Goal: Navigation & Orientation: Find specific page/section

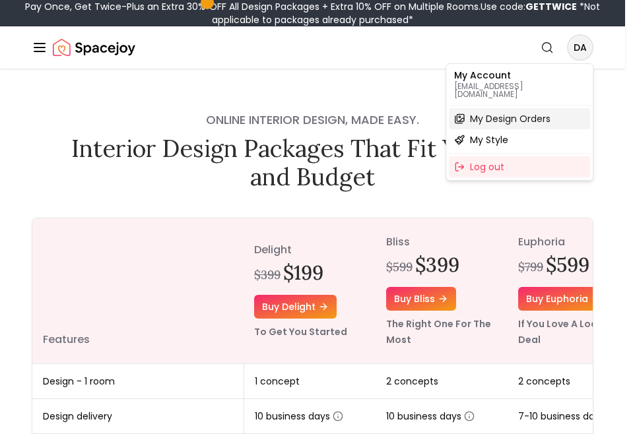
click at [489, 112] on span "My Design Orders" at bounding box center [510, 118] width 80 height 13
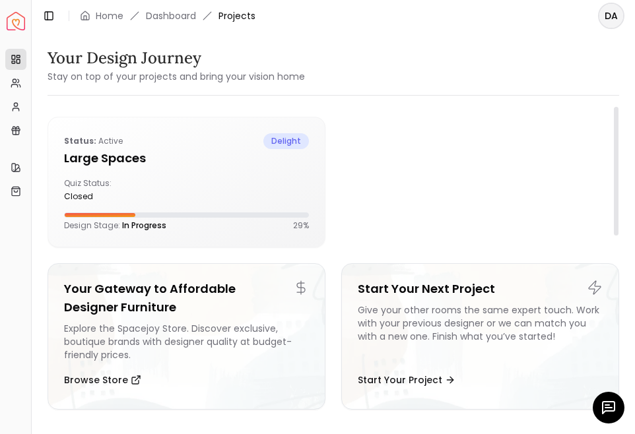
click at [226, 167] on h5 "Large Spaces" at bounding box center [186, 158] width 245 height 18
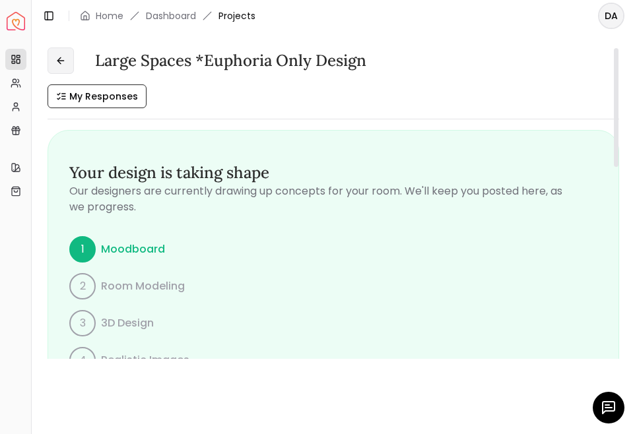
click at [56, 50] on button at bounding box center [61, 61] width 26 height 26
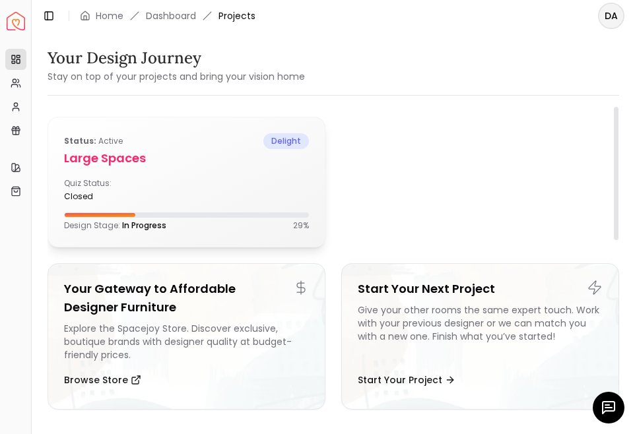
click at [302, 210] on div "Status: active delight Large Spaces Quiz Status: closed Design Stage: In Progre…" at bounding box center [186, 181] width 276 height 129
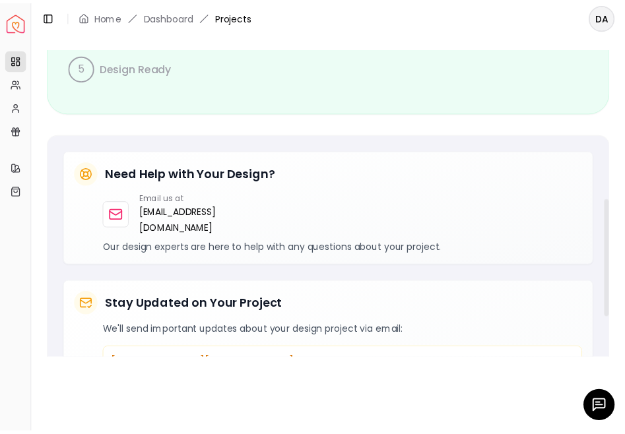
scroll to position [530, 0]
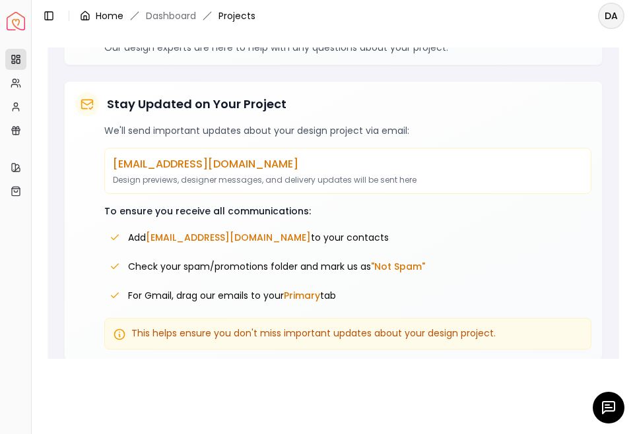
click at [88, 19] on icon "breadcrumb" at bounding box center [85, 15] width 8 height 9
click at [110, 11] on link "Home" at bounding box center [110, 15] width 28 height 13
